Goal: Task Accomplishment & Management: Complete application form

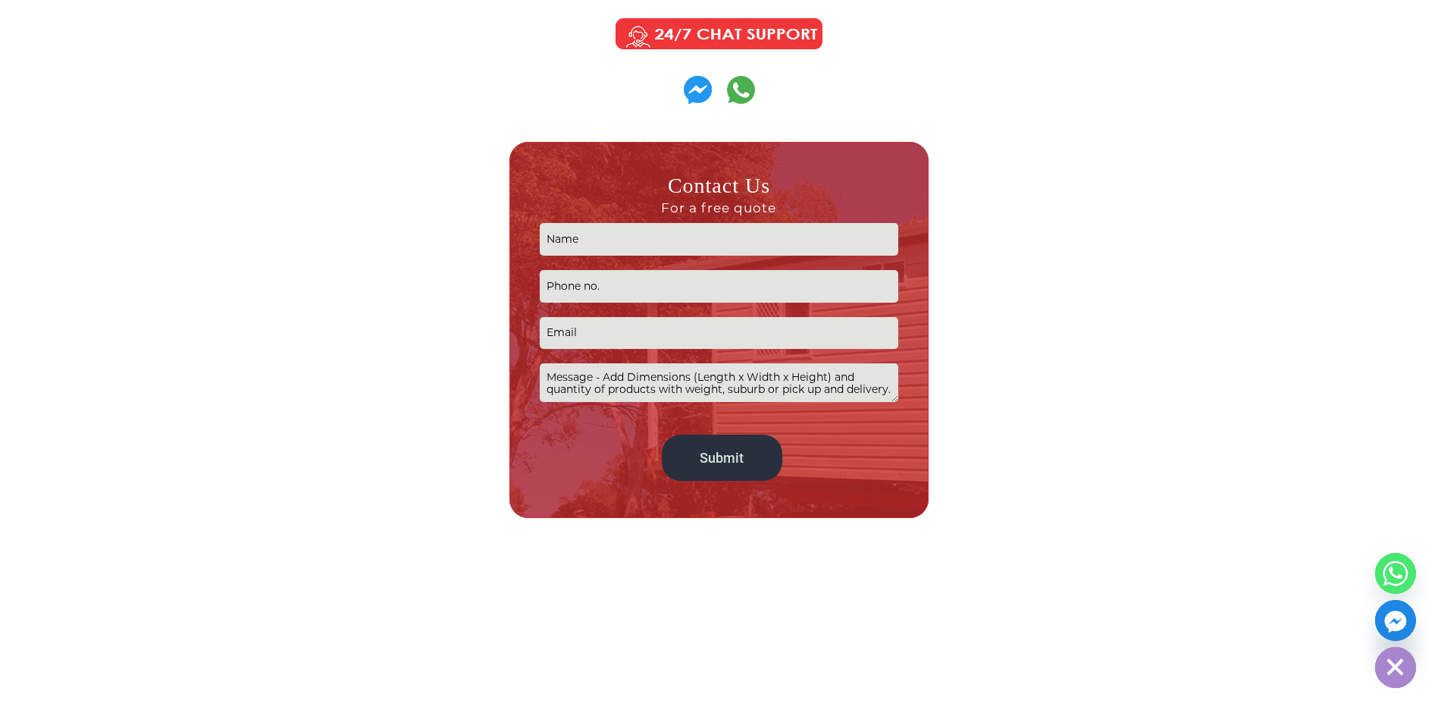
scroll to position [834, 0]
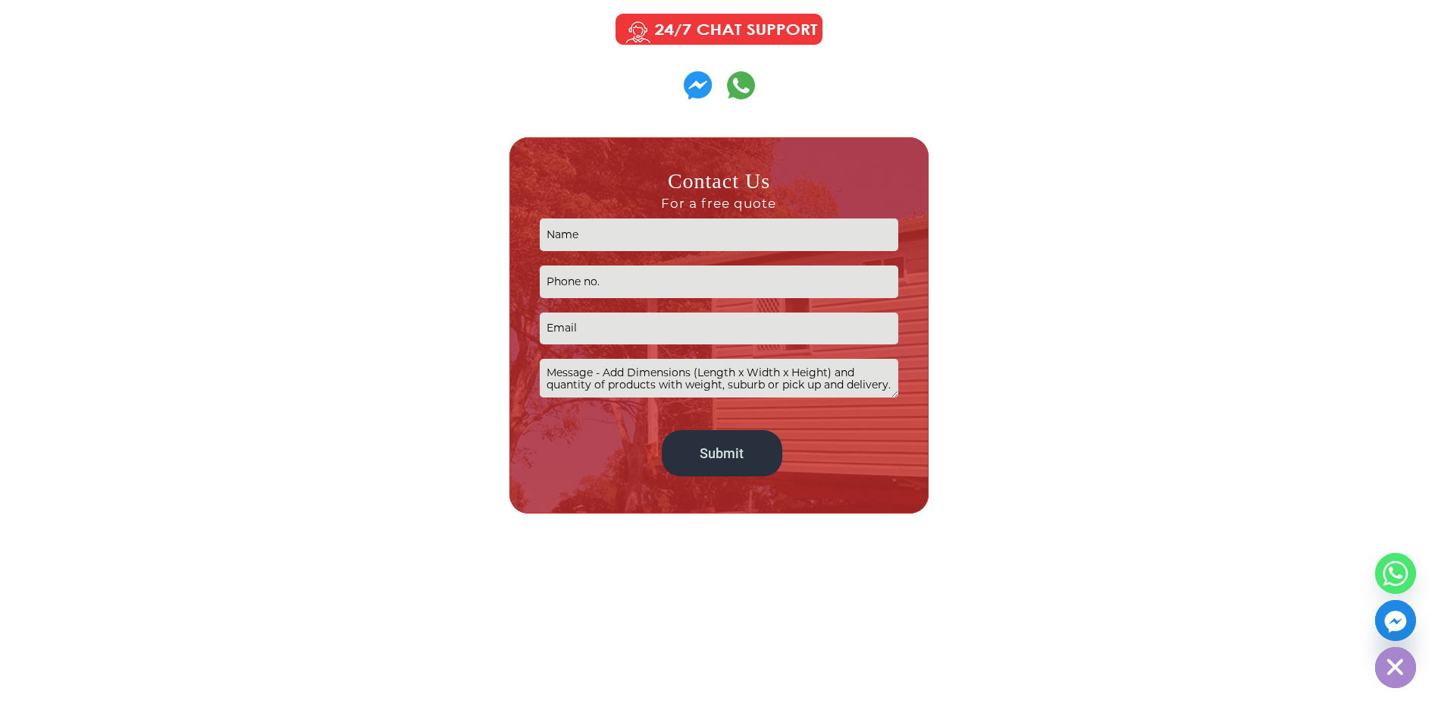
click at [634, 237] on input "Contact form" at bounding box center [719, 234] width 359 height 33
type input "Colin Giddens"
type input "0429333946"
type input "colin.giddens@alsglobal.com"
click at [572, 372] on textarea "Contact form" at bounding box center [719, 378] width 359 height 39
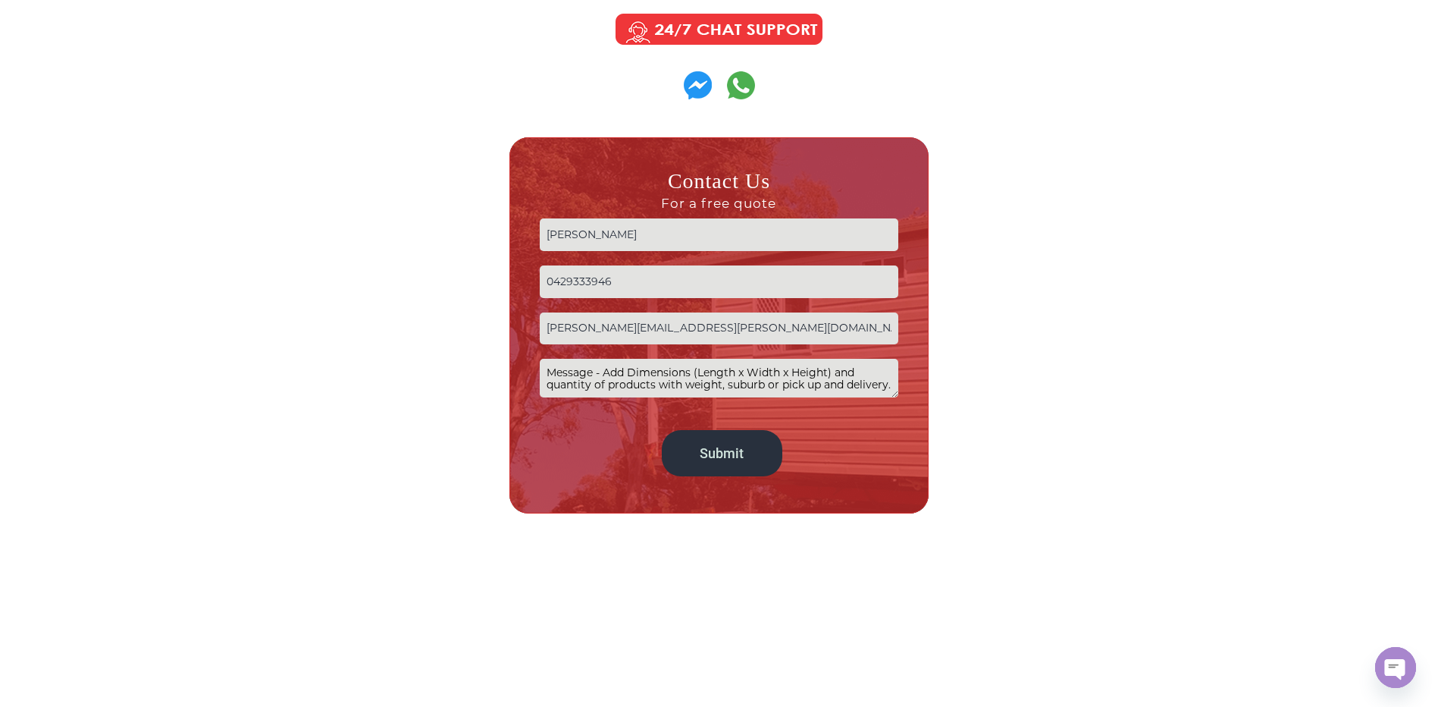
drag, startPoint x: 547, startPoint y: 370, endPoint x: 893, endPoint y: 378, distance: 345.8
click at [910, 396] on div "Contact Us For a free quote Colin Giddens 0429333946 colin.giddens@alsglobal.co…" at bounding box center [718, 325] width 419 height 376
paste textarea "Hello, Please provide a quote and/or published rate card for the following. I n…"
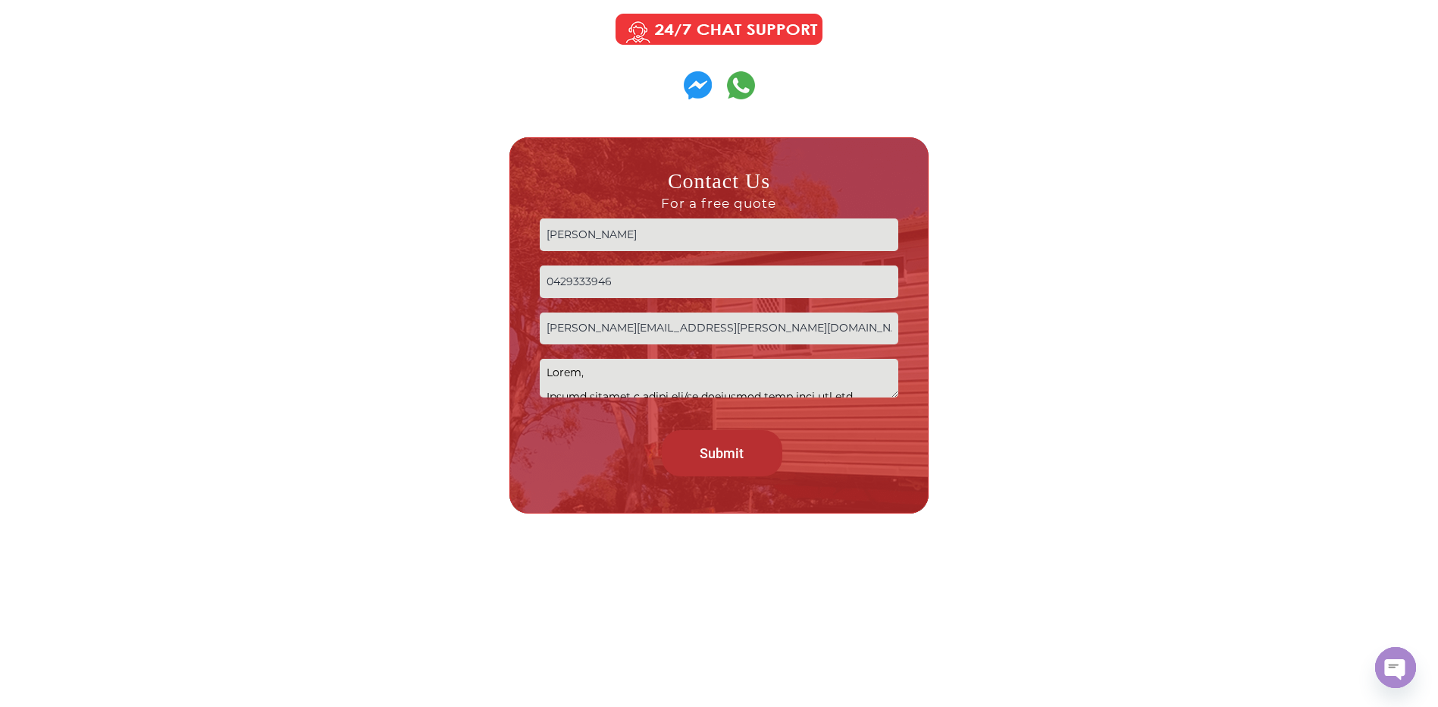
type textarea "Hello, Please provide a quote and/or published rate card for the following. I n…"
click at [722, 452] on input "Submit" at bounding box center [722, 453] width 121 height 46
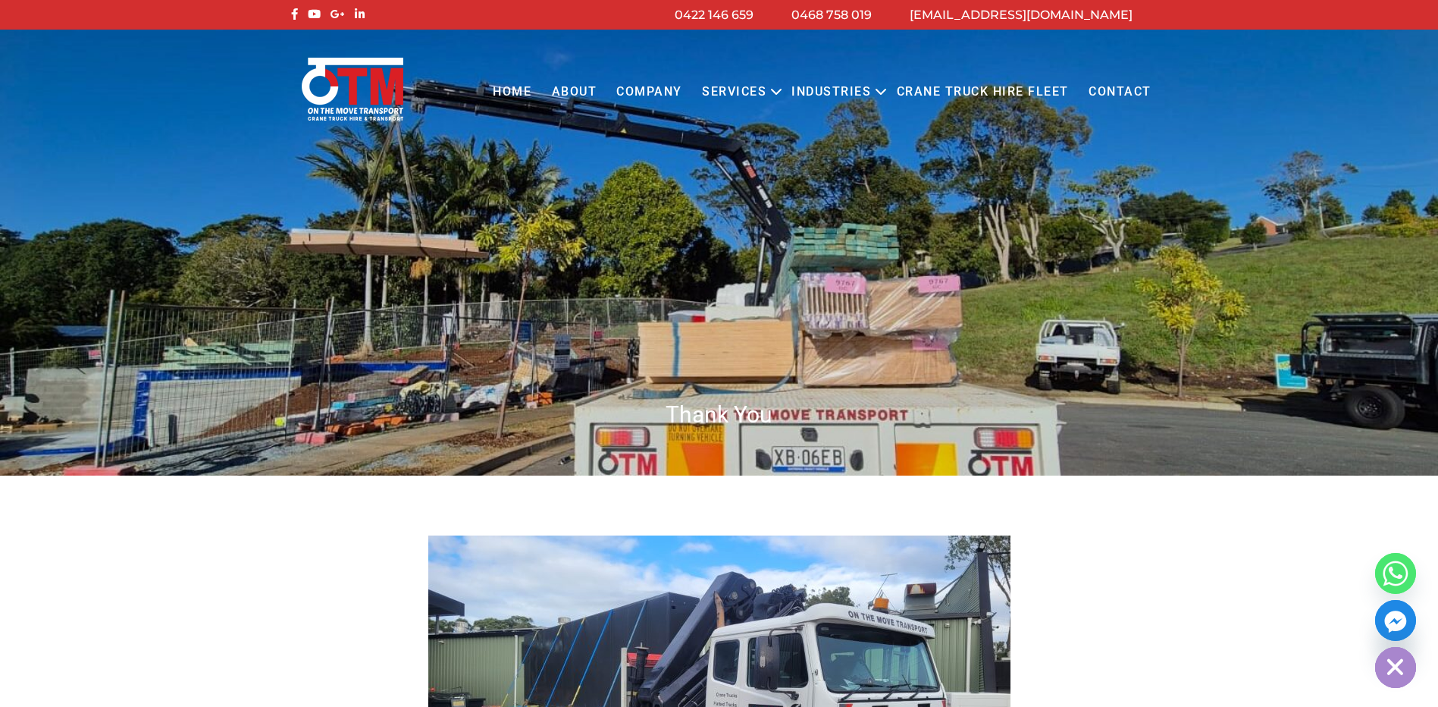
click at [1103, 93] on link "Contact" at bounding box center [1120, 92] width 83 height 42
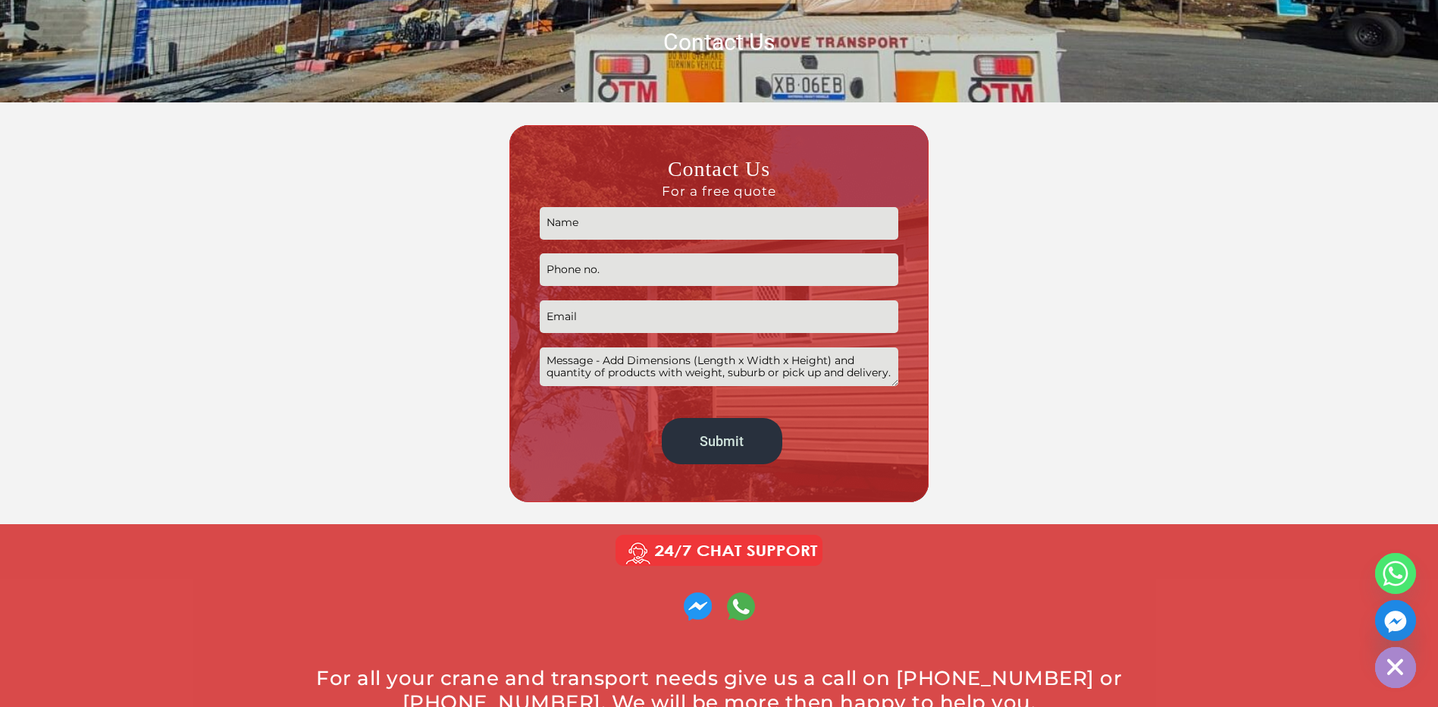
scroll to position [379, 0]
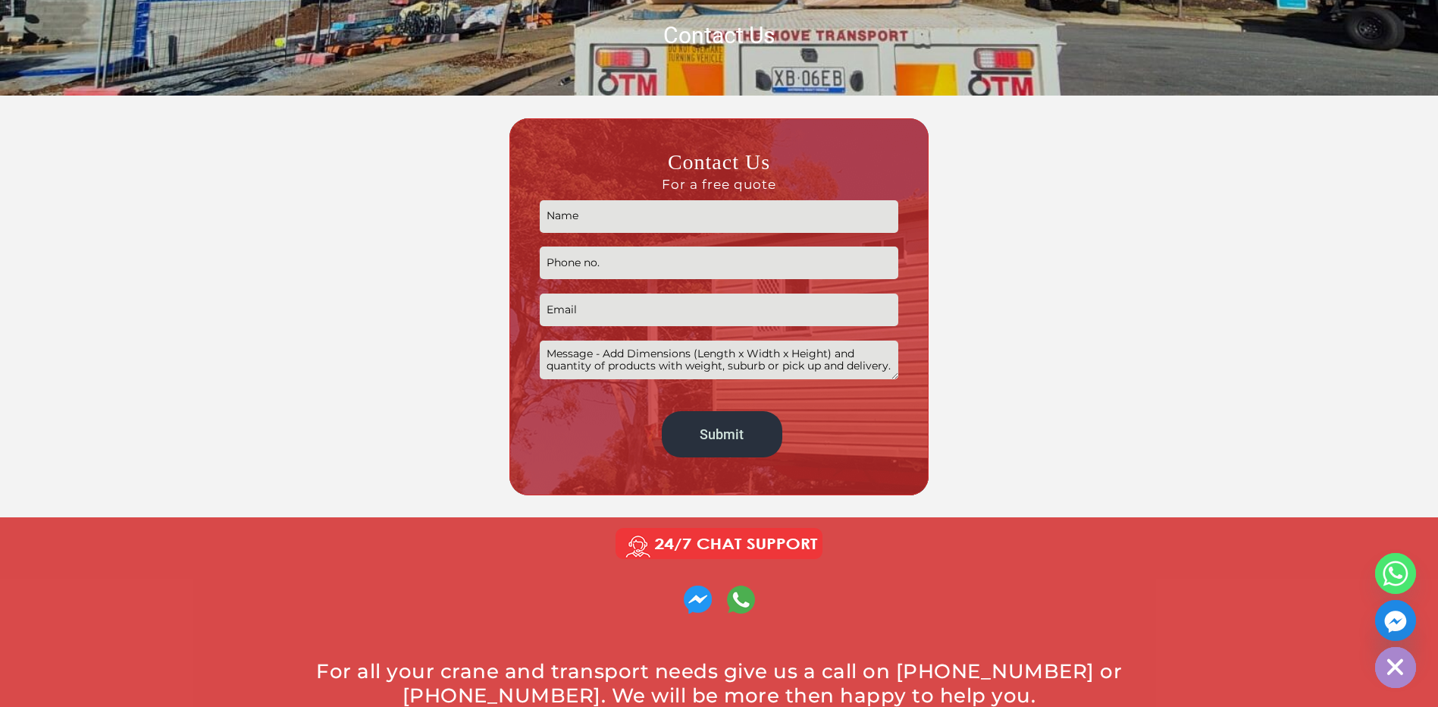
click at [632, 365] on textarea "Contact form" at bounding box center [719, 359] width 359 height 39
click at [548, 351] on textarea "Contact form" at bounding box center [719, 359] width 359 height 39
click at [838, 376] on textarea "Please provide a rate schedule or pricing for the hire of a crane truck that ca…" at bounding box center [719, 359] width 359 height 39
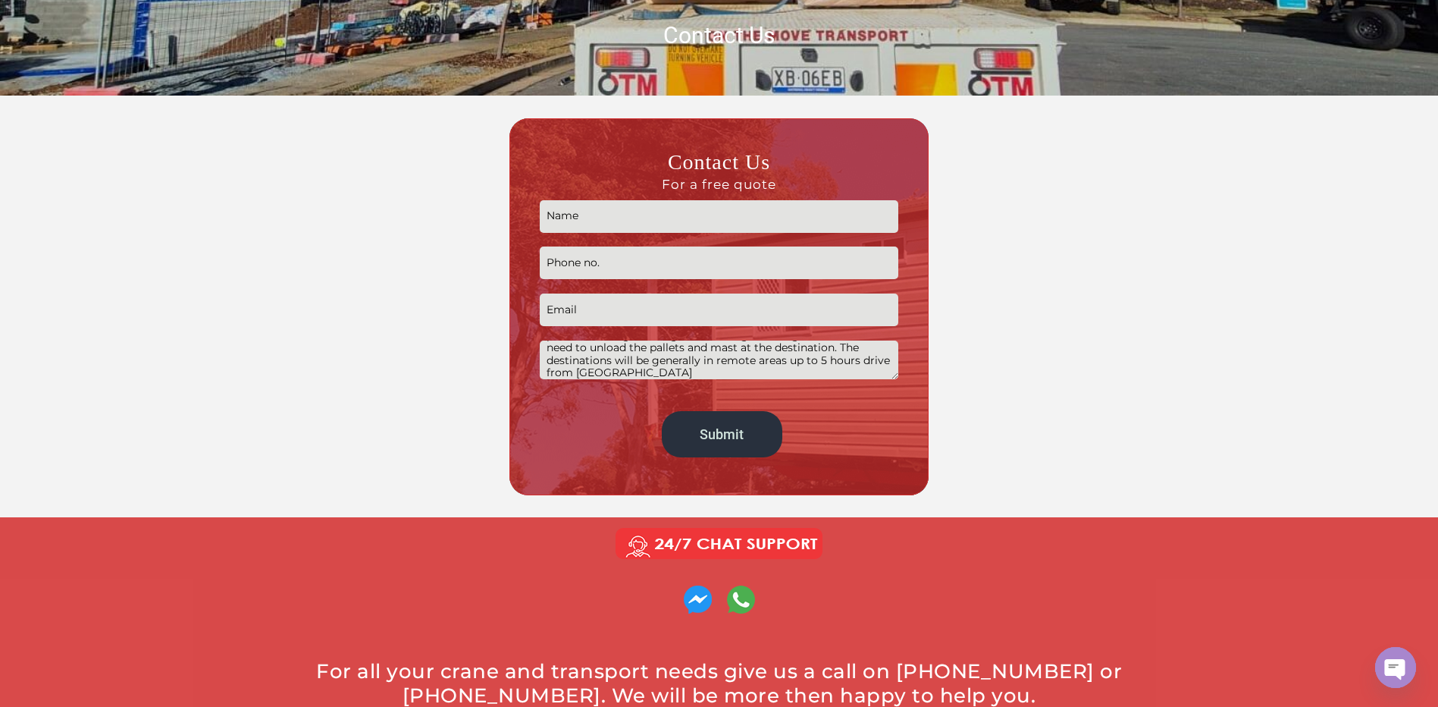
click at [643, 376] on textarea "Please provide a rate schedule or pricing for the hire of a crane truck that ca…" at bounding box center [719, 359] width 359 height 39
click at [713, 371] on textarea "Please provide a rate schedule or pricing for the hire of a crane truck that ca…" at bounding box center [719, 359] width 359 height 39
click at [691, 375] on textarea "Please provide a rate schedule or pricing for the hire of a crane truck that ca…" at bounding box center [719, 359] width 359 height 39
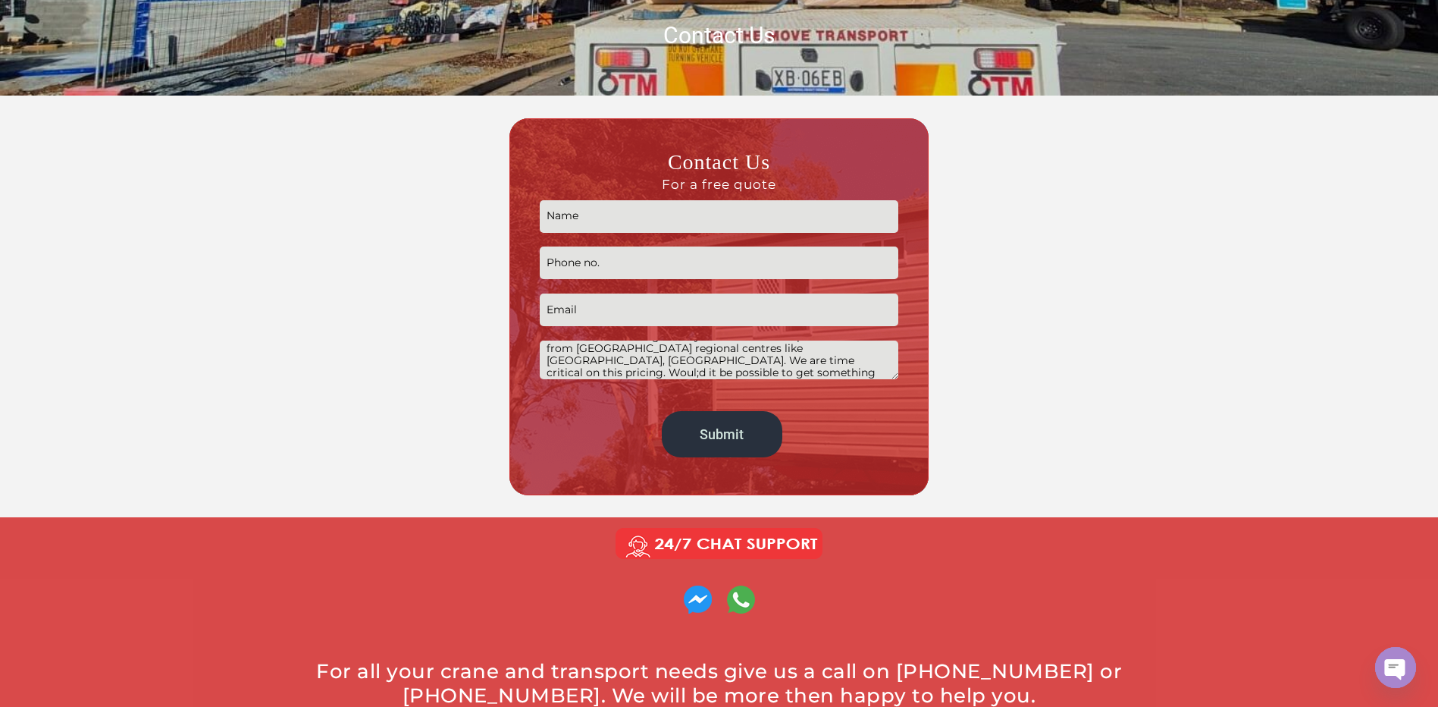
click at [550, 365] on textarea "Please provide a rate schedule or pricing for the hire of a crane truck that ca…" at bounding box center [719, 359] width 359 height 39
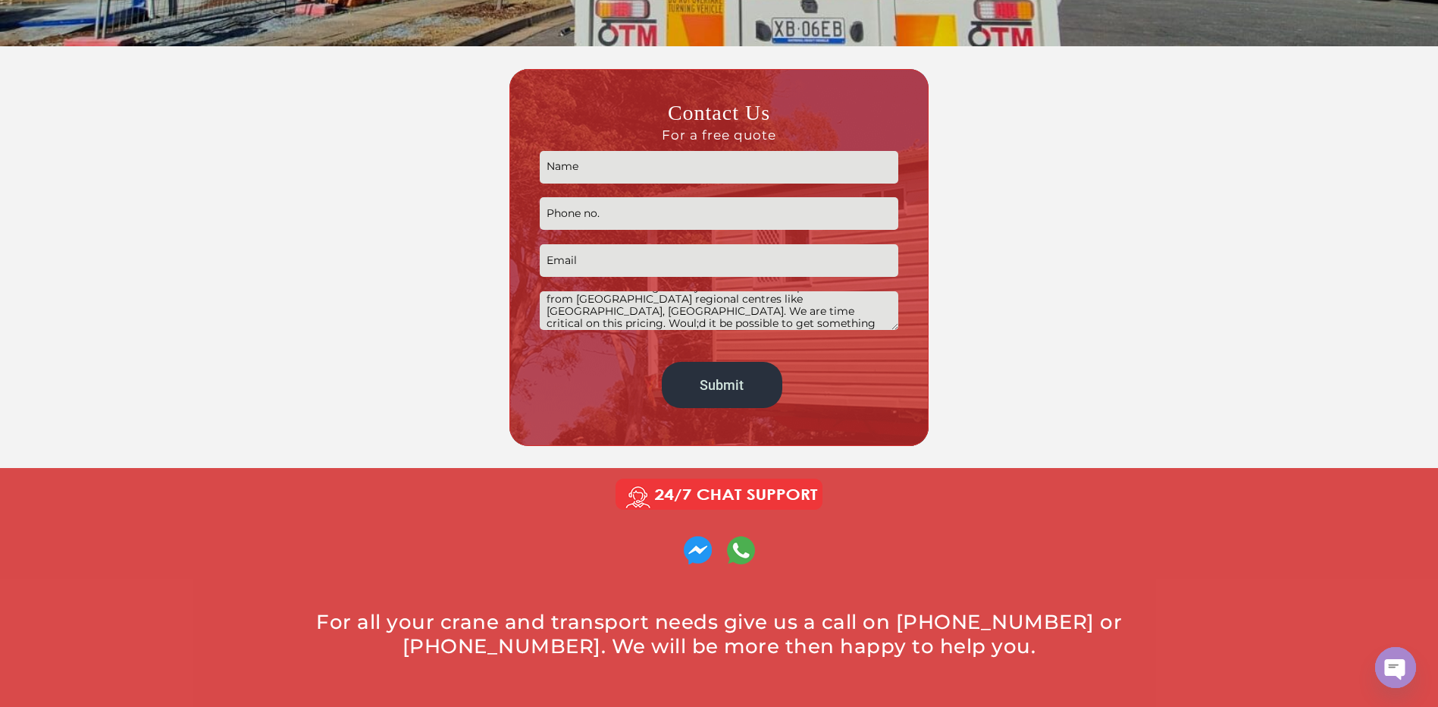
scroll to position [455, 0]
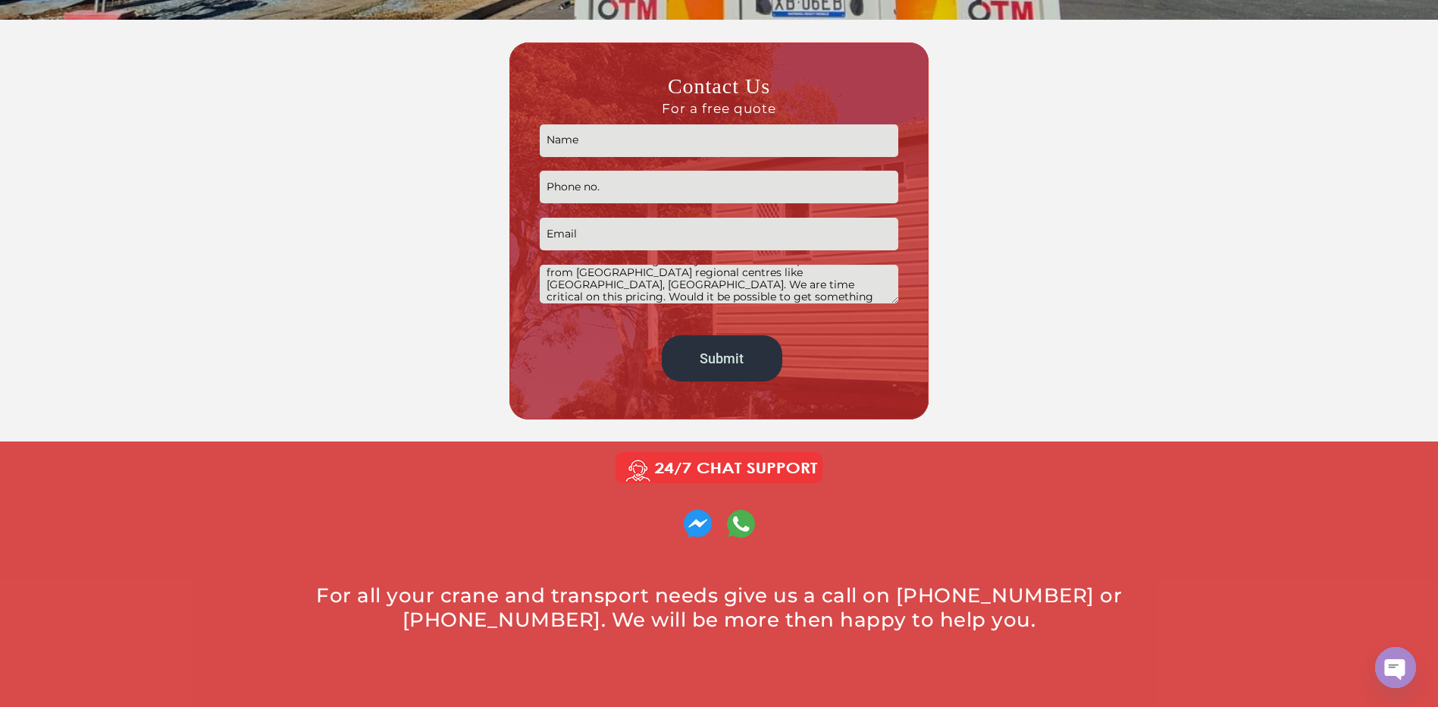
click at [799, 297] on textarea "Please provide a rate schedule or pricing for the hire of a crane truck that ca…" at bounding box center [719, 284] width 359 height 39
type textarea "Please provide a rate schedule or pricing for the hire of a crane truck that ca…"
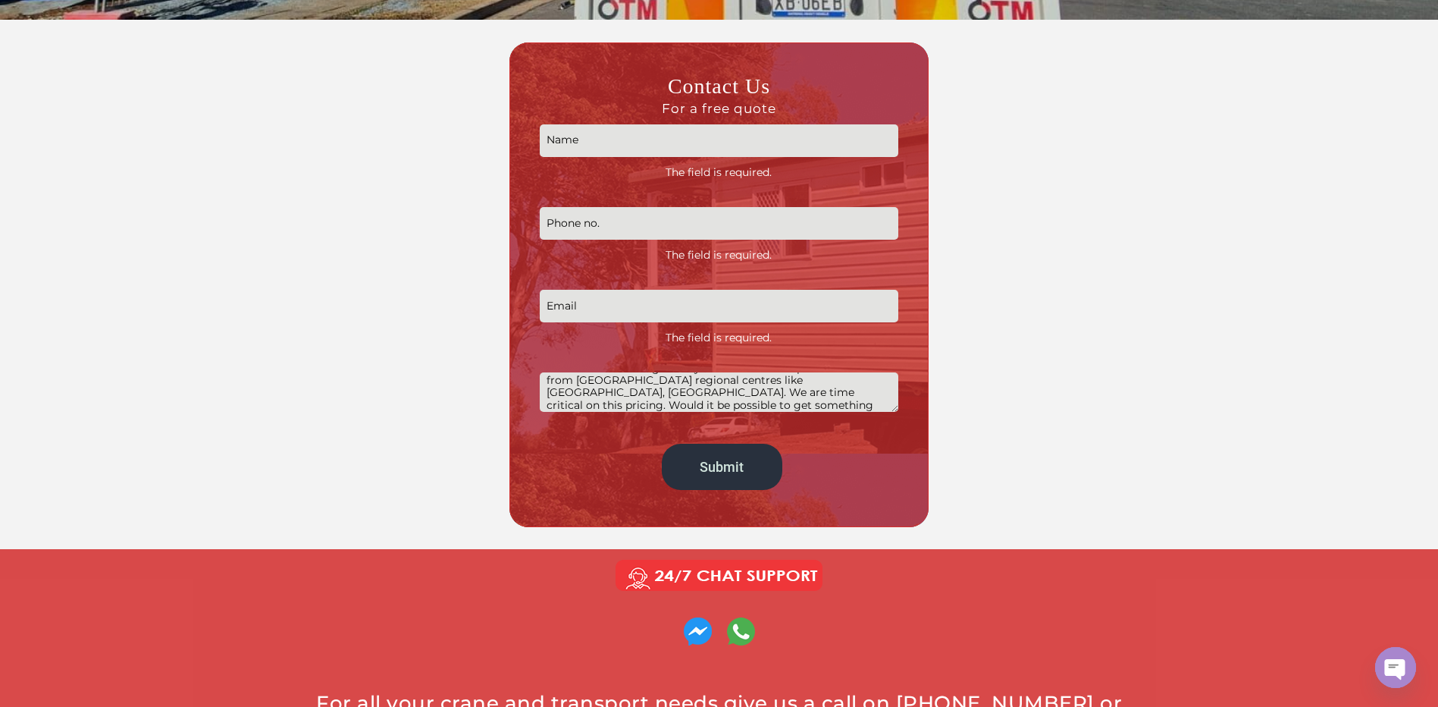
click at [703, 146] on input "Contact form" at bounding box center [719, 140] width 359 height 33
type input "Colin Giddens"
type input "0429333946"
type input "colin.giddens@alsglobal.com"
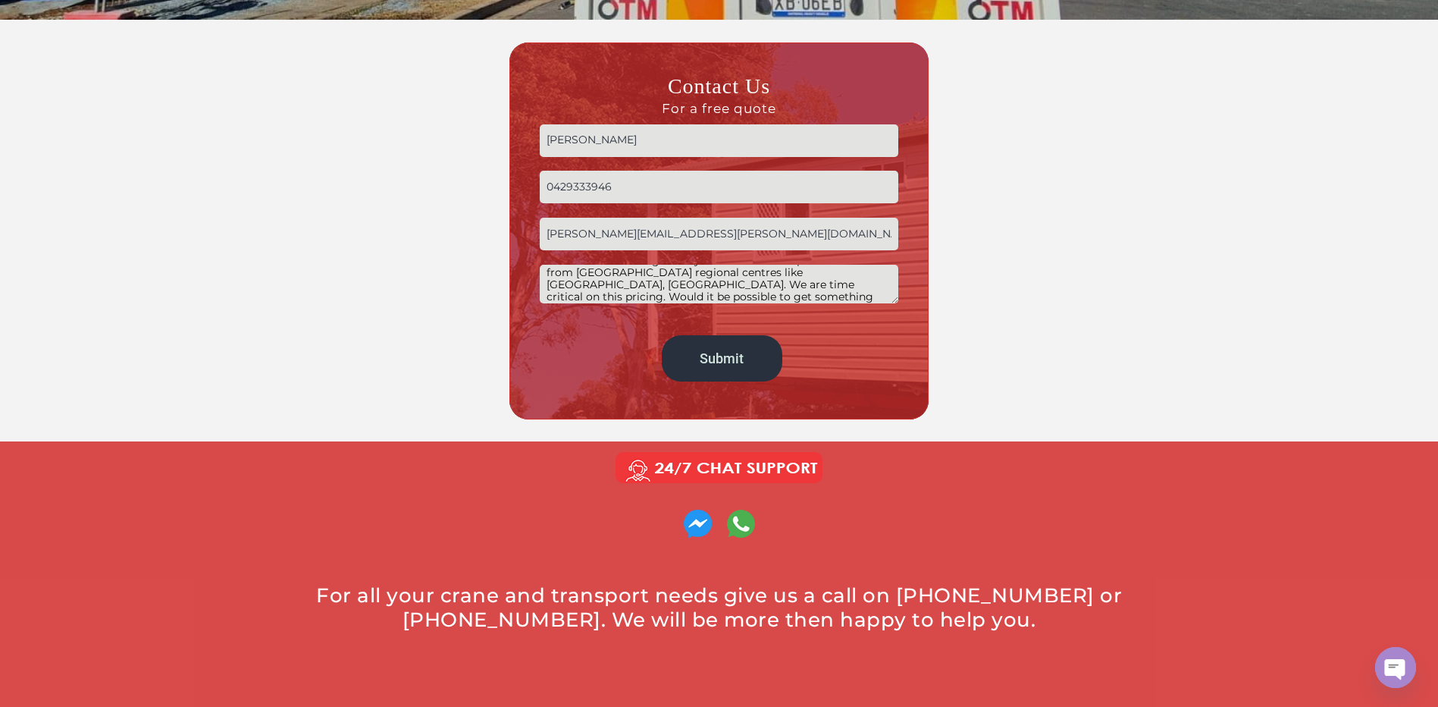
click at [801, 298] on textarea "Please provide a rate schedule or pricing for the hire of a crane truck that ca…" at bounding box center [719, 284] width 359 height 39
drag, startPoint x: 801, startPoint y: 298, endPoint x: 524, endPoint y: 249, distance: 281.8
click at [524, 249] on div "Contact Us For a free quote Colin Giddens 0429333946 colin.giddens@alsglobal.co…" at bounding box center [718, 230] width 419 height 376
click at [854, 287] on textarea "Please provide a rate schedule or pricing for the hire of a crane truck that ca…" at bounding box center [719, 284] width 359 height 39
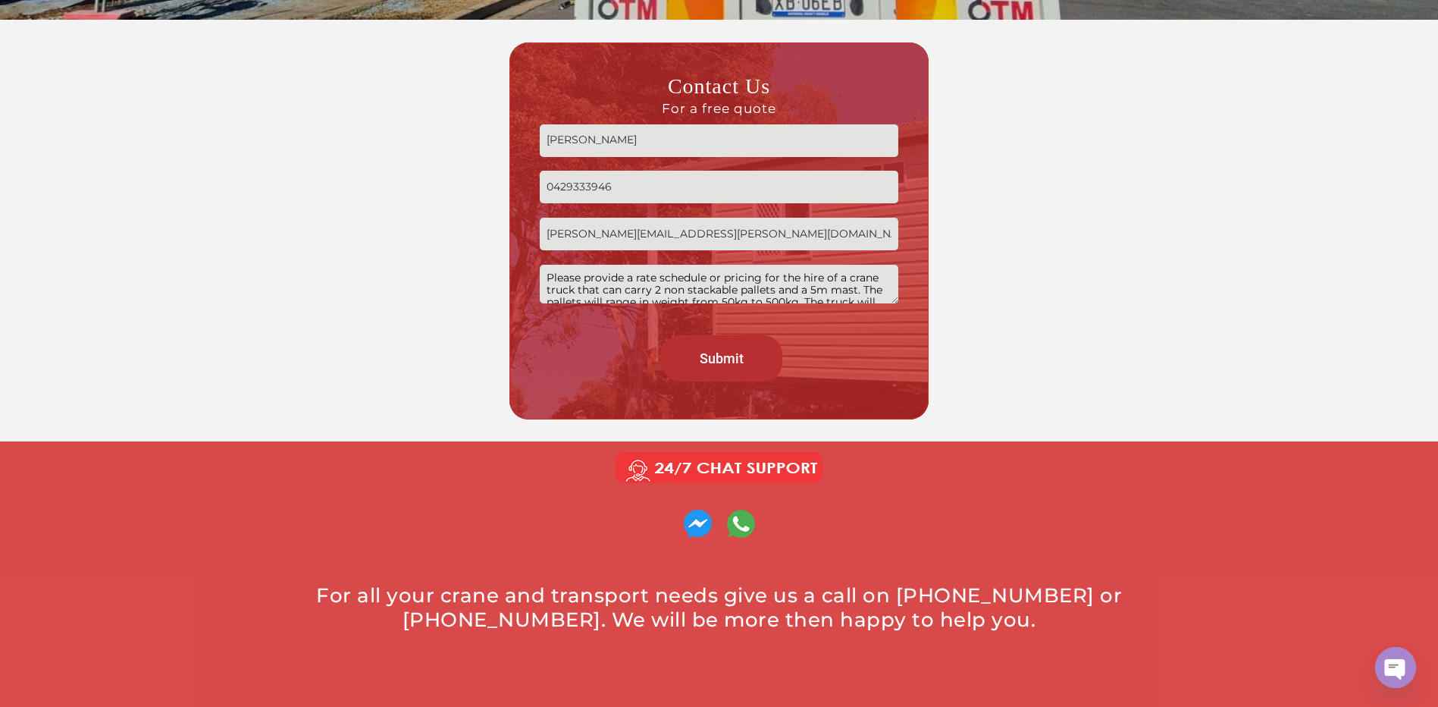
click at [708, 345] on input "Submit" at bounding box center [722, 358] width 121 height 46
